Goal: Task Accomplishment & Management: Find specific page/section

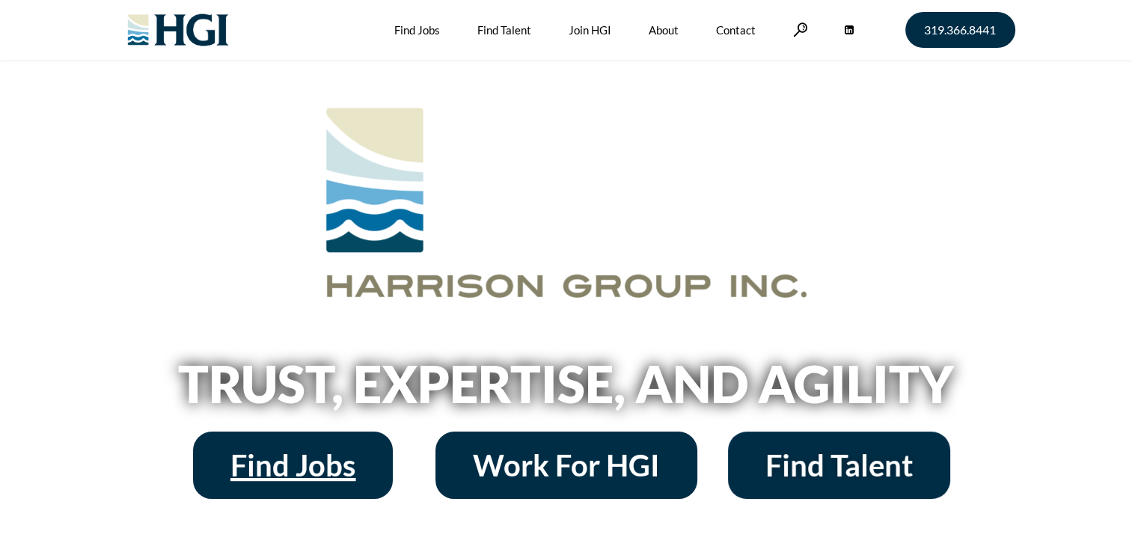
click at [315, 468] on span "Find Jobs" at bounding box center [293, 466] width 125 height 30
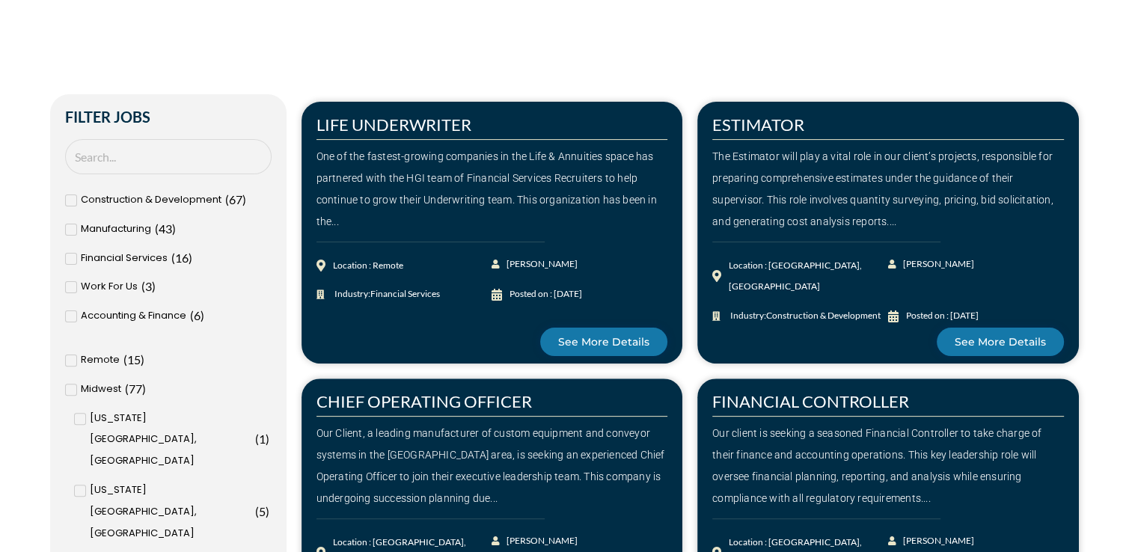
scroll to position [374, 0]
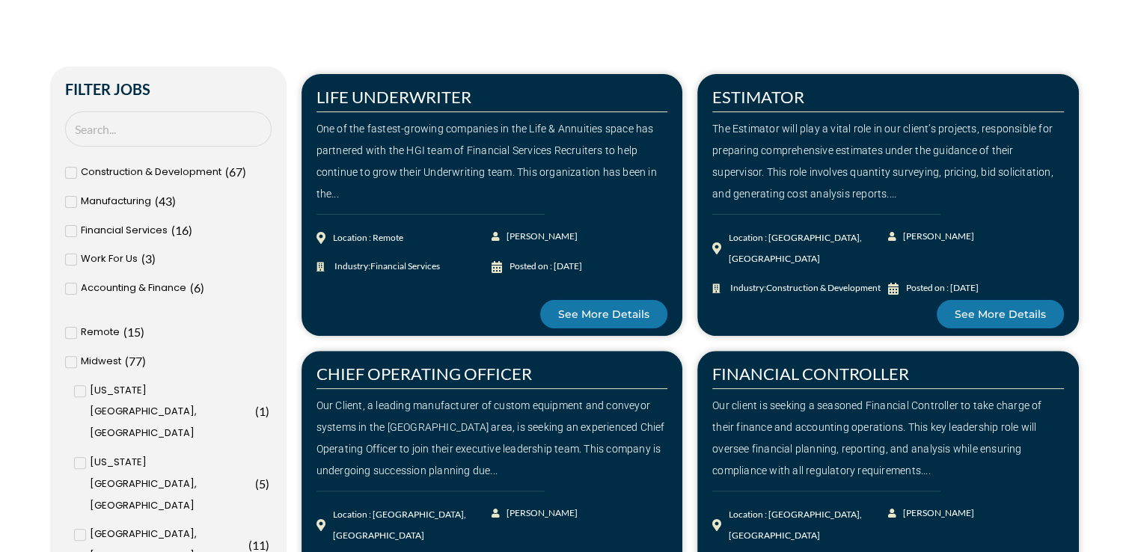
click at [68, 174] on icon at bounding box center [70, 172] width 5 height 9
click at [0, 0] on input "Construction & Development ( 67 )" at bounding box center [0, 0] width 0 height 0
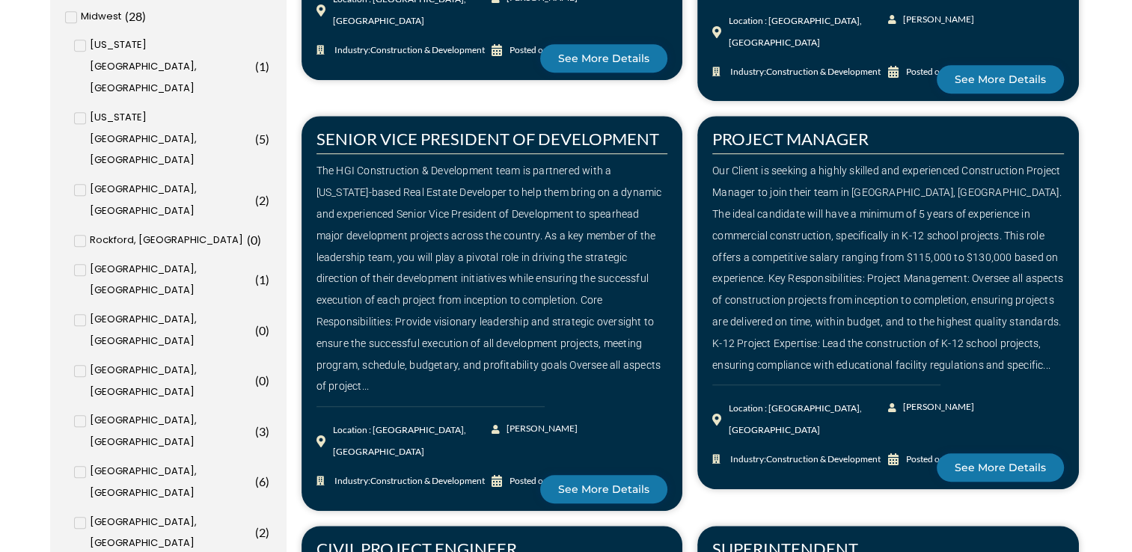
scroll to position [748, 0]
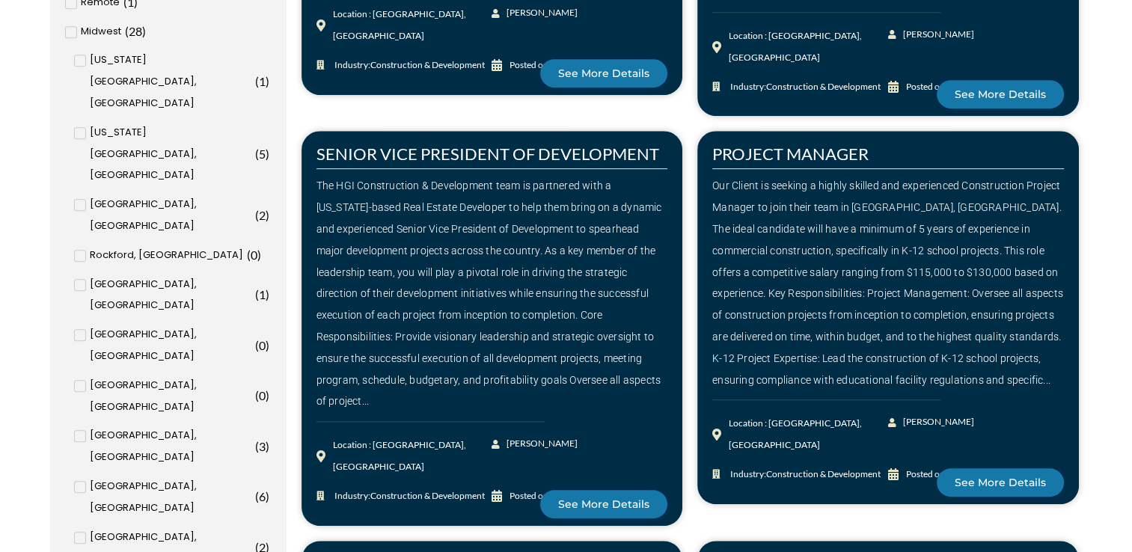
click at [79, 129] on icon at bounding box center [80, 133] width 5 height 9
click at [0, 0] on input "[US_STATE][GEOGRAPHIC_DATA], [GEOGRAPHIC_DATA] ( 5 )" at bounding box center [0, 0] width 0 height 0
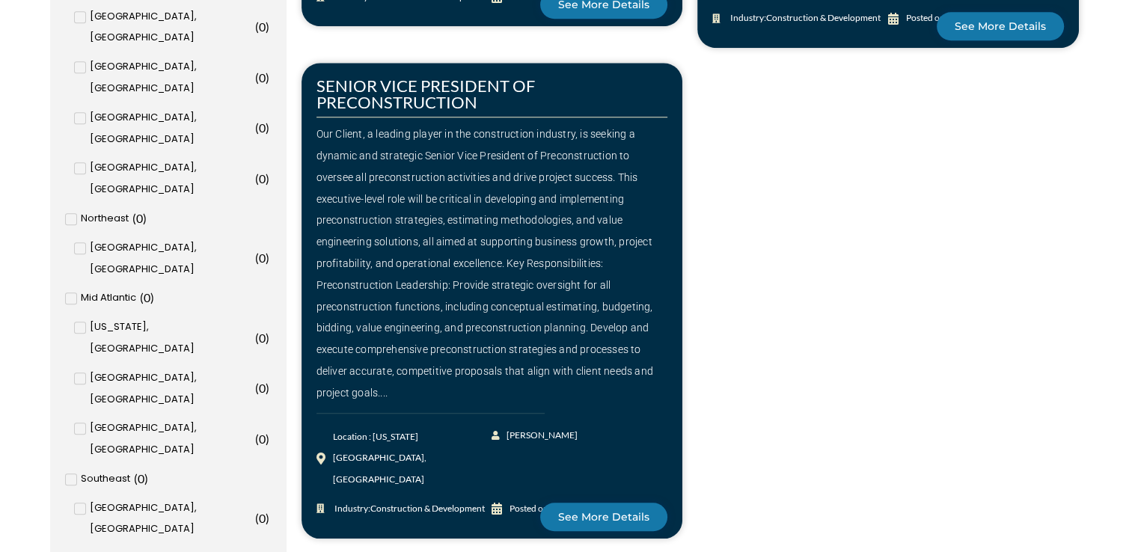
scroll to position [1272, 0]
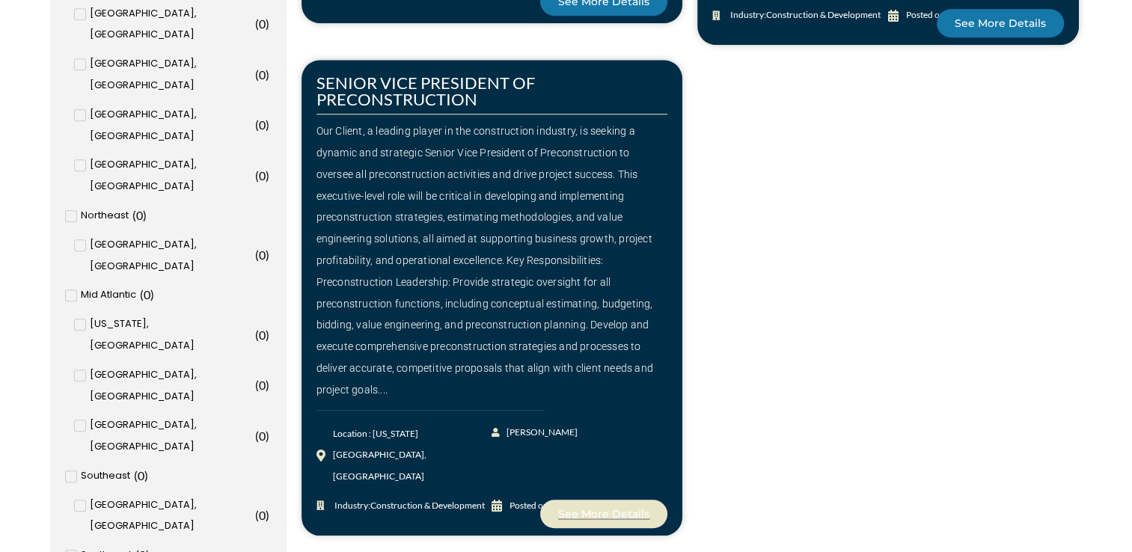
click at [623, 500] on link "See More Details" at bounding box center [603, 514] width 127 height 28
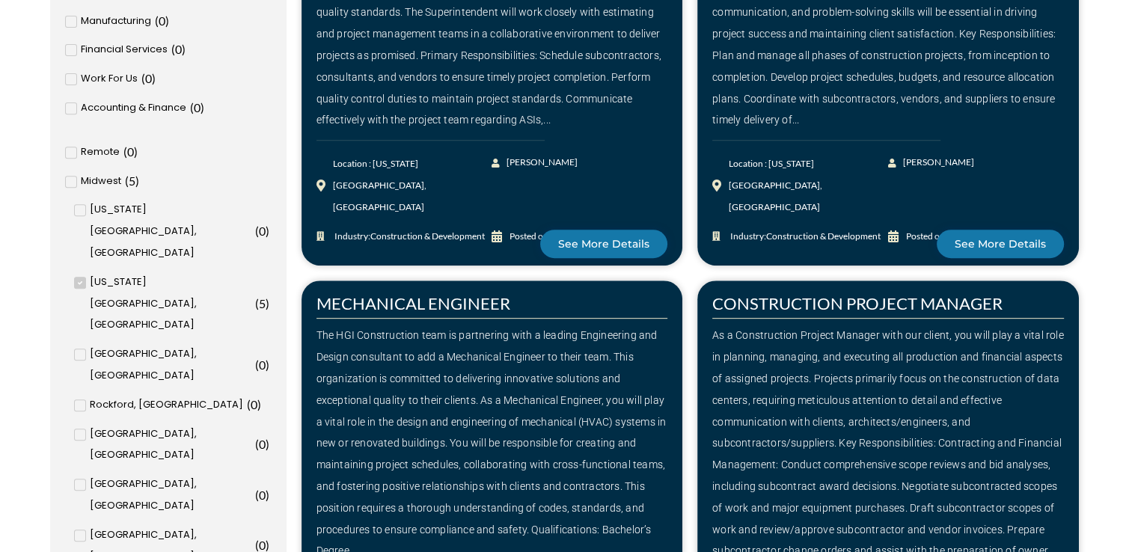
scroll to position [225, 0]
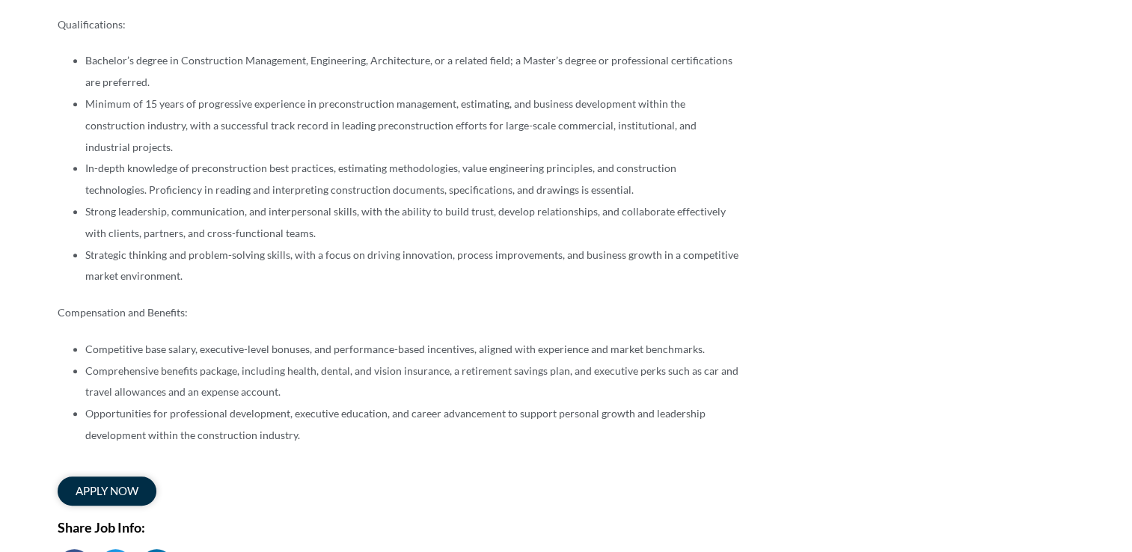
scroll to position [1048, 0]
